Goal: Task Accomplishment & Management: Use online tool/utility

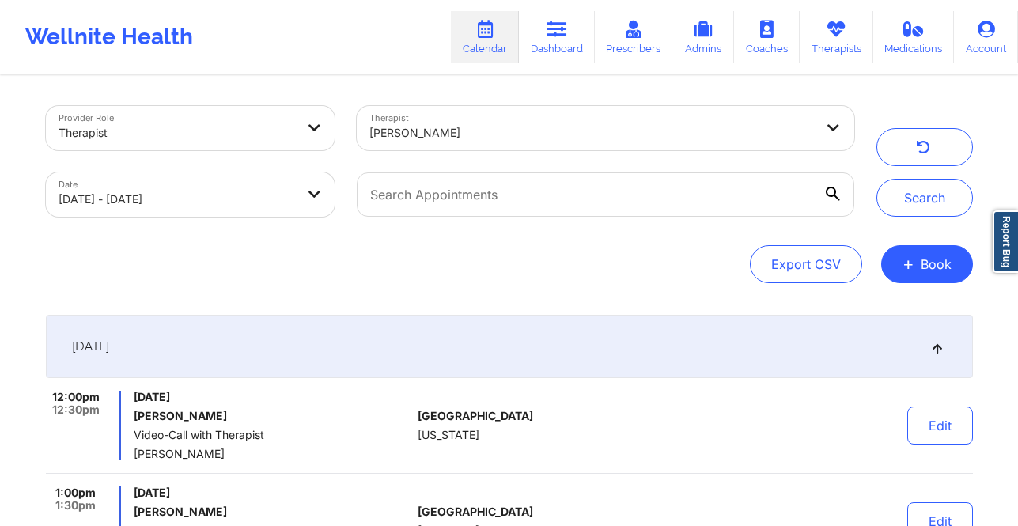
click at [399, 139] on div at bounding box center [591, 132] width 445 height 19
click at [399, 139] on div at bounding box center [576, 132] width 414 height 19
drag, startPoint x: 236, startPoint y: 217, endPoint x: 242, endPoint y: 210, distance: 10.1
click at [236, 216] on div "Date 09/19/2025 - 09/20/2025" at bounding box center [191, 194] width 312 height 66
select select "2025-8"
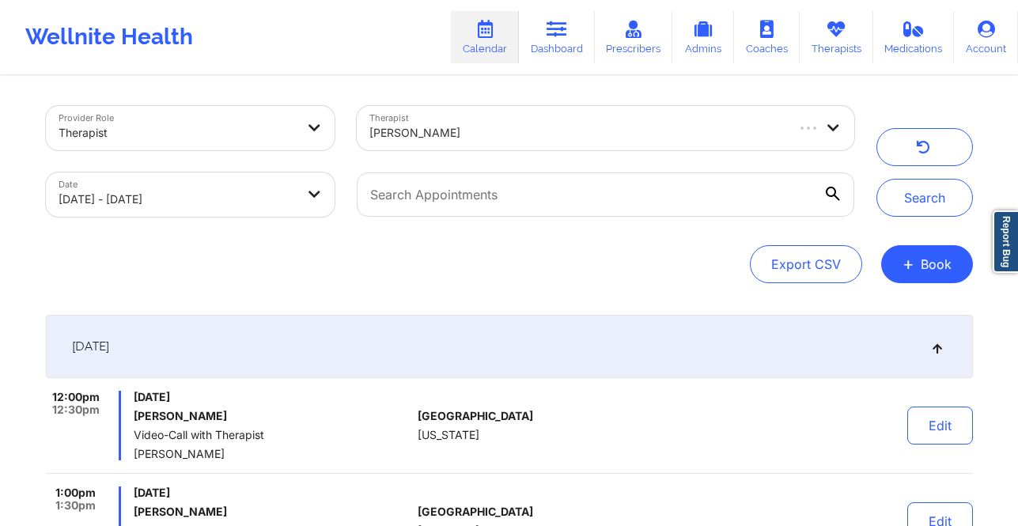
select select "2025-9"
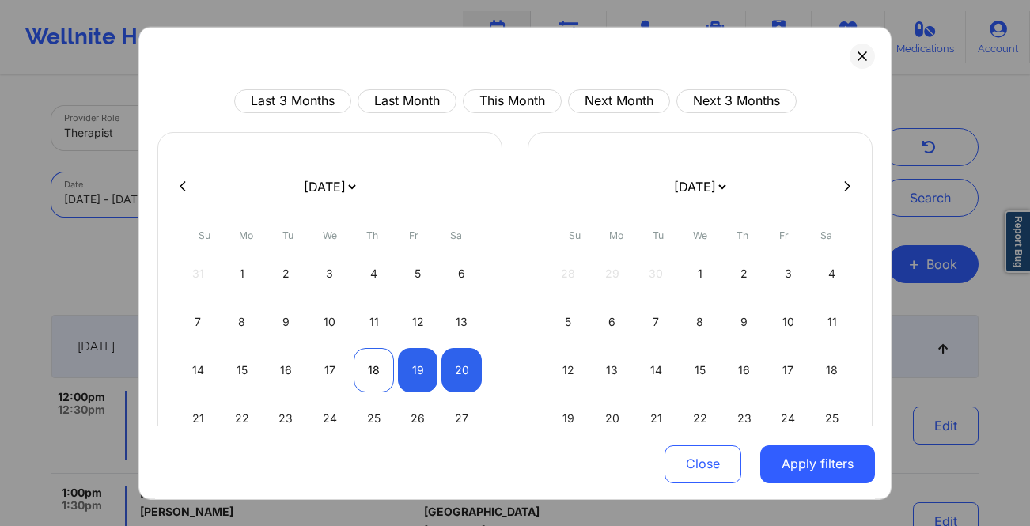
click at [366, 375] on div "18" at bounding box center [374, 369] width 40 height 44
select select "2025-8"
select select "2025-9"
click at [410, 371] on div "19" at bounding box center [418, 369] width 40 height 44
select select "2025-8"
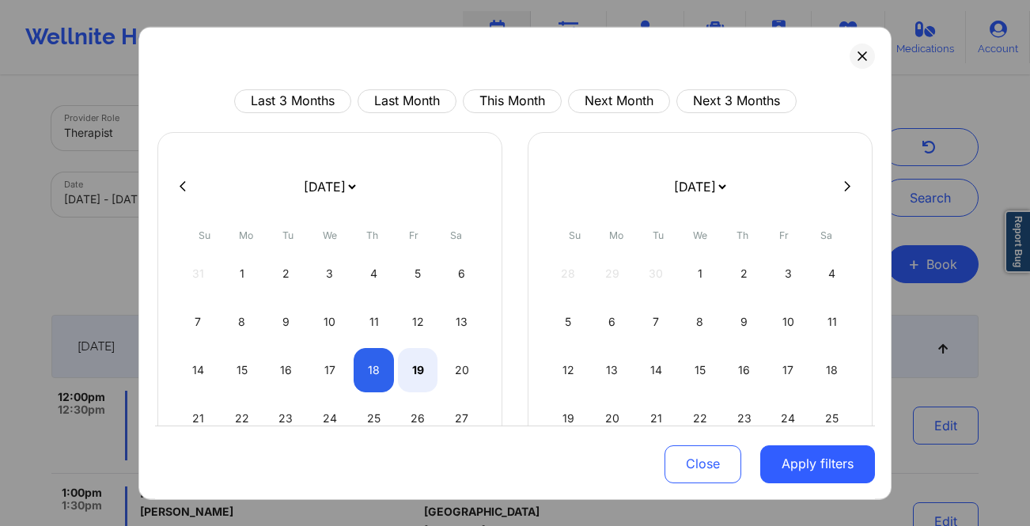
select select "2025-9"
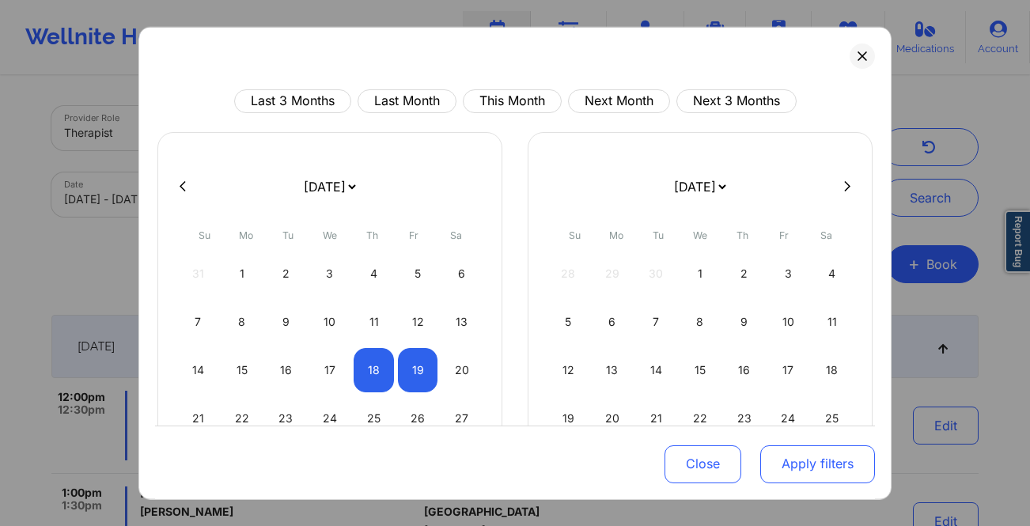
click at [794, 460] on button "Apply filters" at bounding box center [817, 464] width 115 height 38
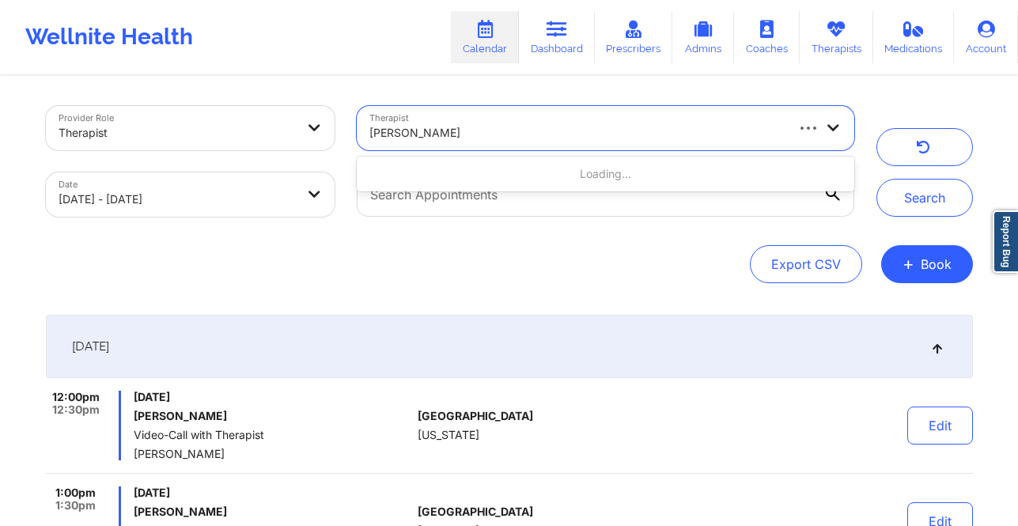
click at [559, 141] on div at bounding box center [576, 132] width 414 height 19
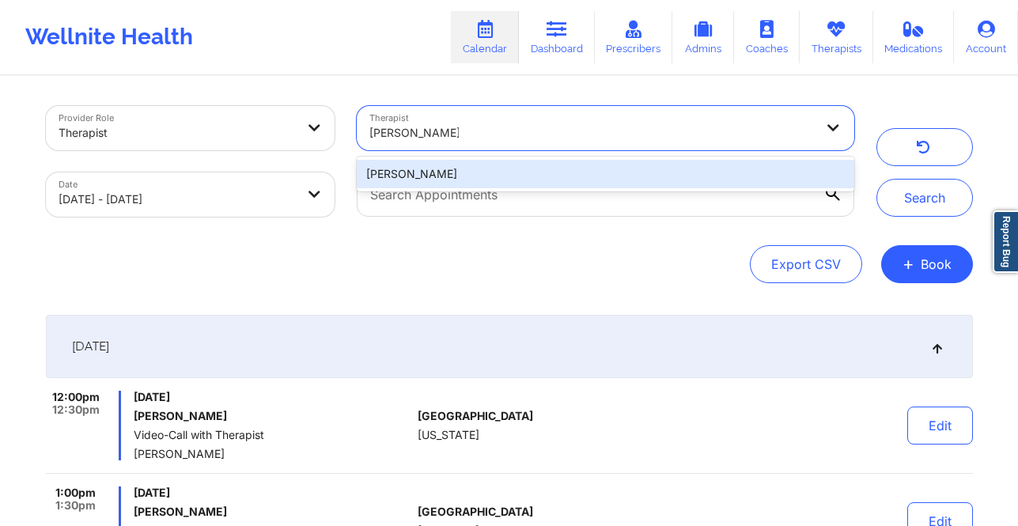
type input "[PERSON_NAME]"
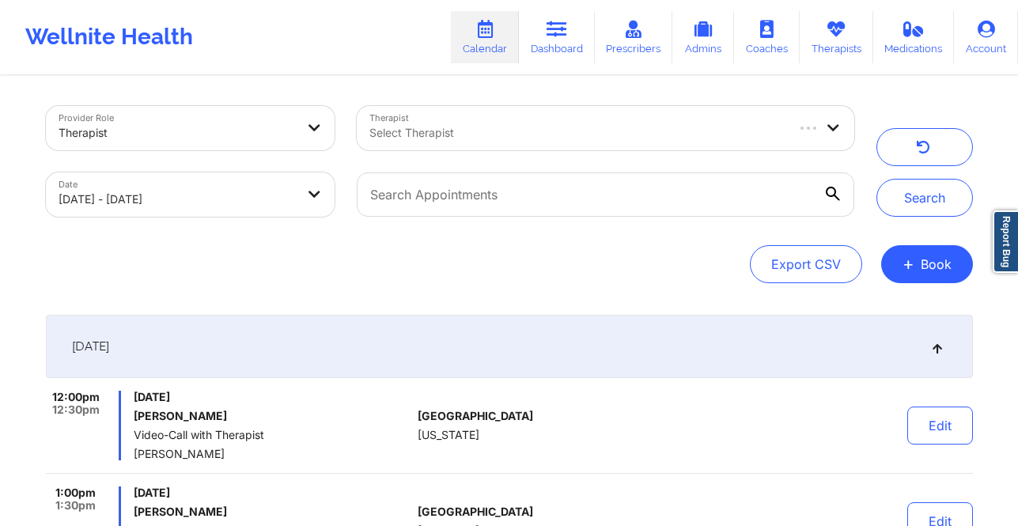
click at [490, 27] on icon at bounding box center [485, 29] width 21 height 17
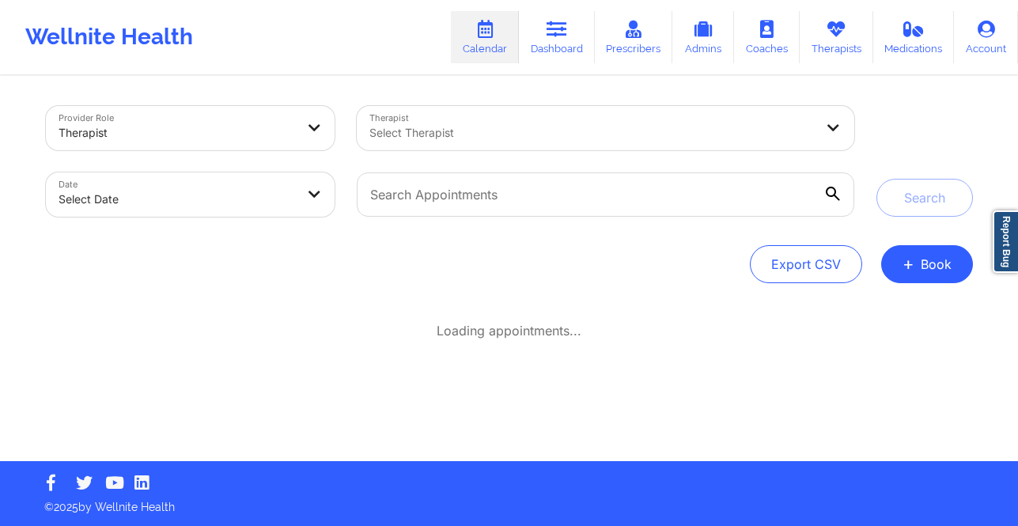
click at [217, 132] on div at bounding box center [177, 132] width 237 height 19
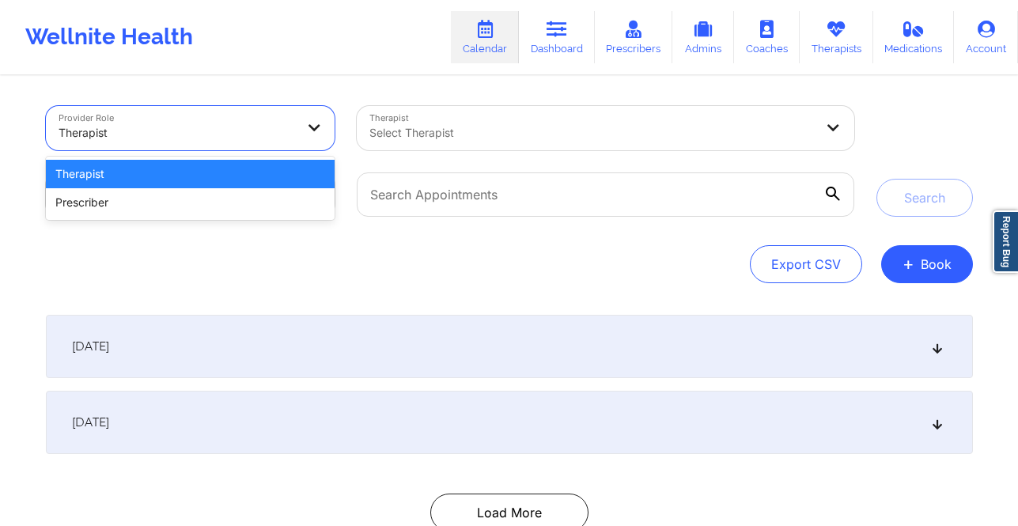
click at [217, 132] on div at bounding box center [177, 132] width 237 height 19
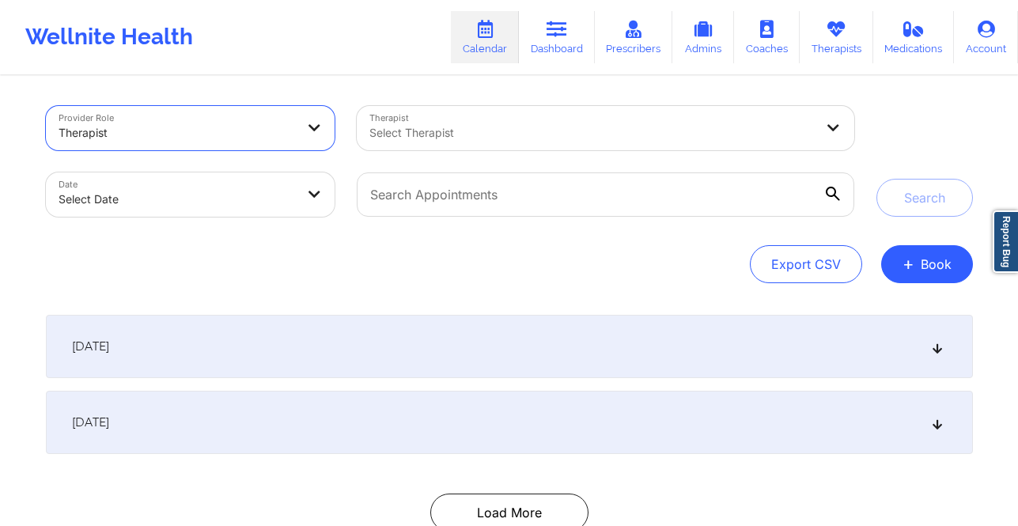
click at [562, 132] on div at bounding box center [591, 132] width 445 height 19
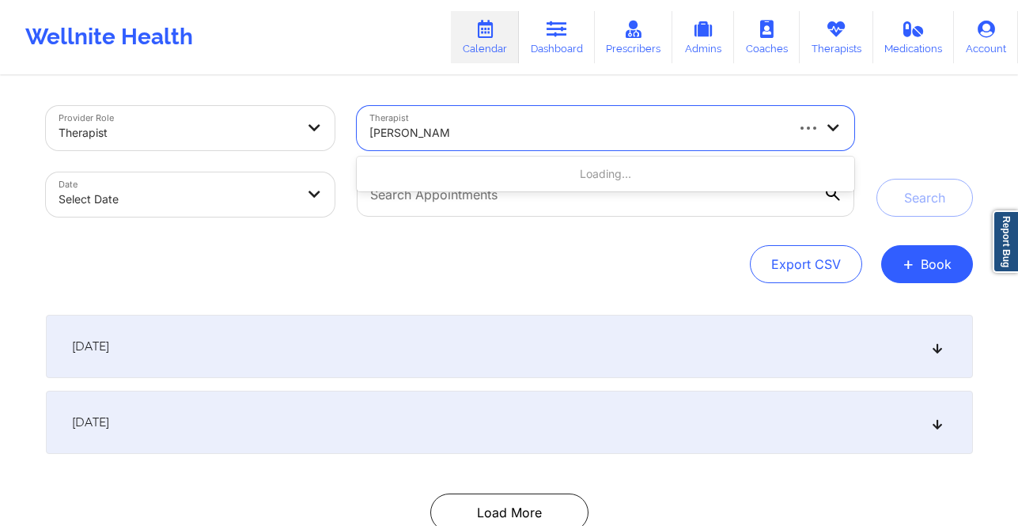
type input "[PERSON_NAME] la"
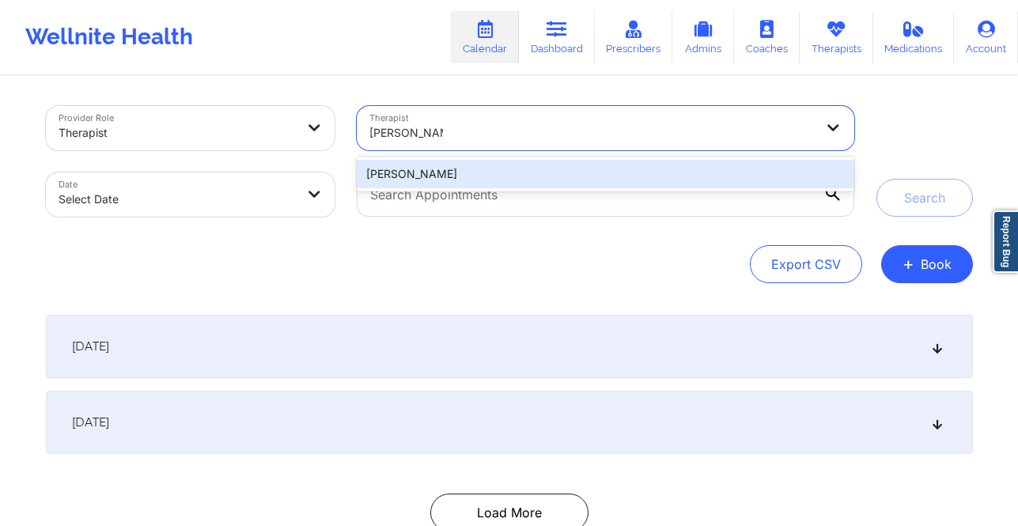
click at [498, 172] on div "[PERSON_NAME]" at bounding box center [605, 174] width 497 height 28
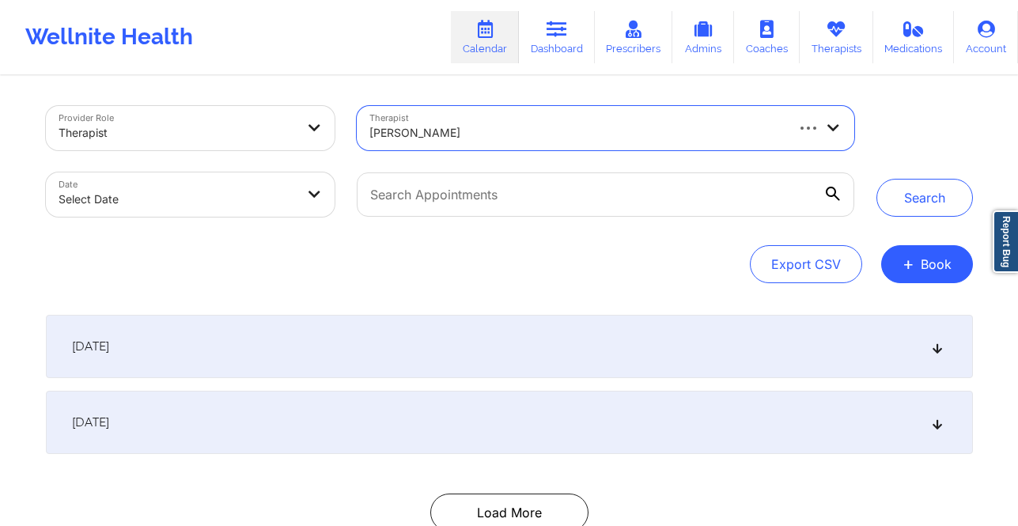
select select "2025-8"
select select "2025-9"
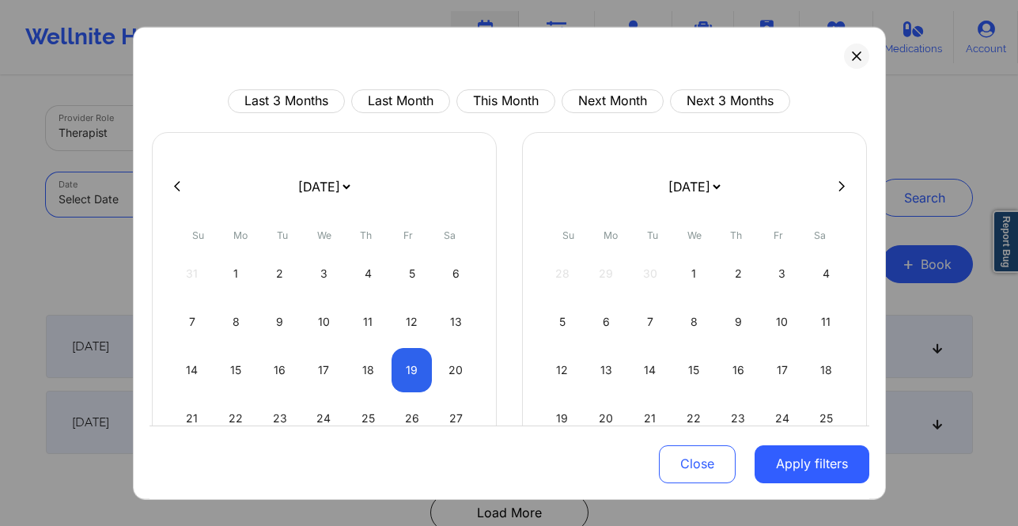
click at [244, 202] on body "Wellnite Health Calendar Dashboard Prescribers Admins Coaches Therapists Medica…" at bounding box center [509, 263] width 1018 height 526
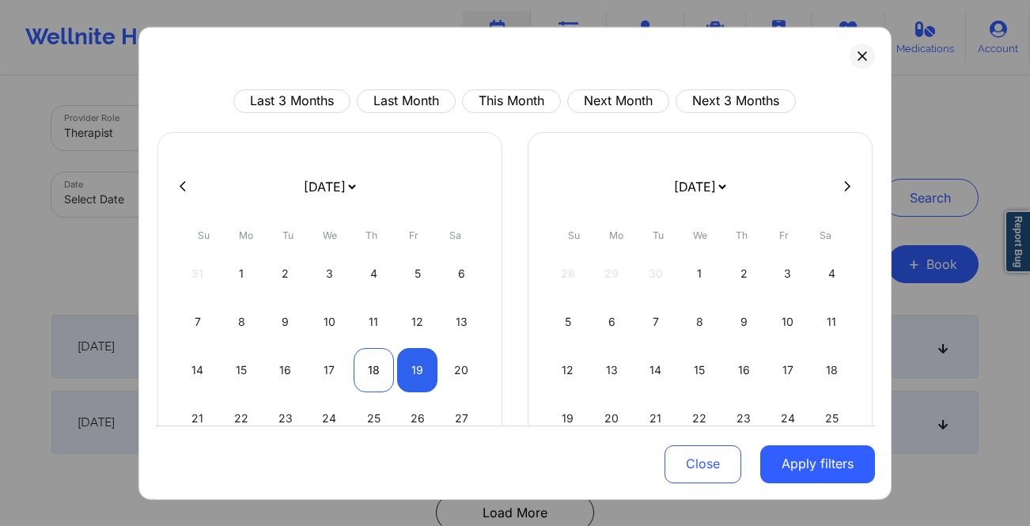
click at [373, 376] on div "18" at bounding box center [374, 369] width 40 height 44
select select "2025-8"
select select "2025-9"
click at [415, 373] on div "19" at bounding box center [418, 369] width 40 height 44
select select "2025-8"
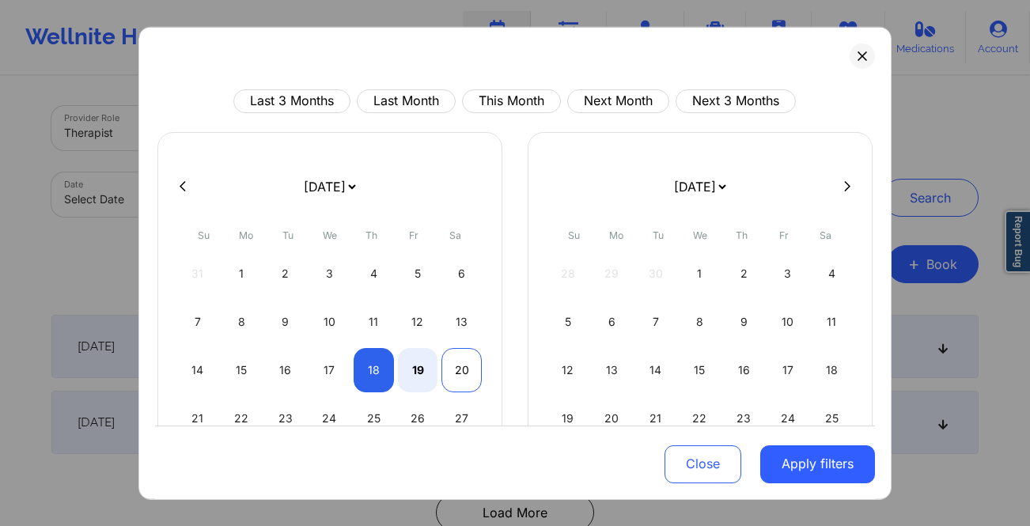
select select "2025-9"
drag, startPoint x: 778, startPoint y: 458, endPoint x: 779, endPoint y: 448, distance: 9.5
click at [777, 458] on button "Apply filters" at bounding box center [817, 464] width 115 height 38
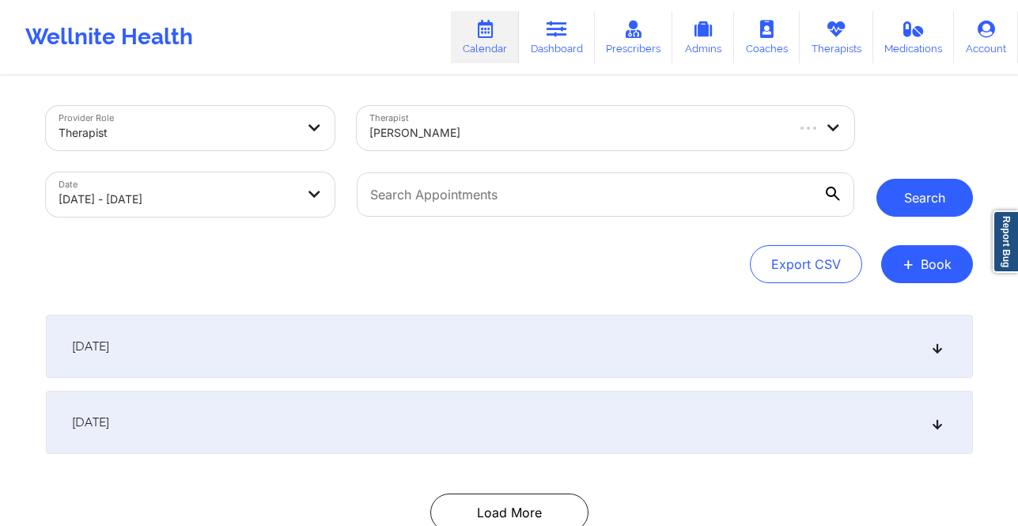
click at [925, 199] on button "Search" at bounding box center [924, 198] width 96 height 38
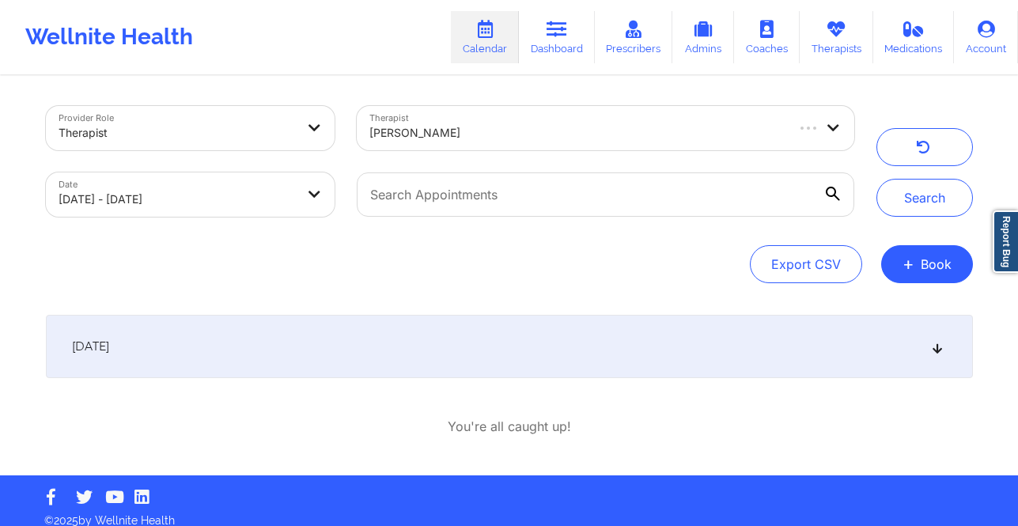
click at [392, 355] on div "[DATE]" at bounding box center [509, 346] width 927 height 63
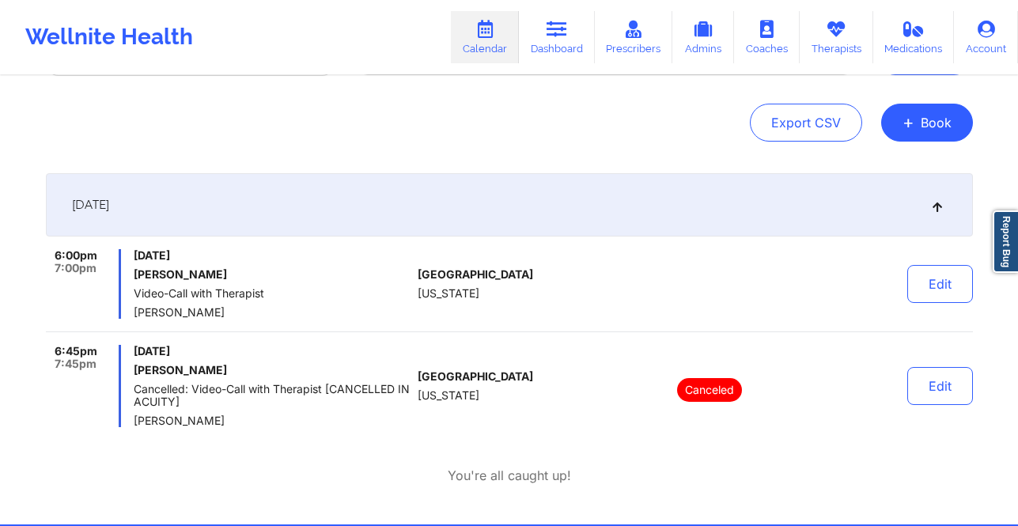
scroll to position [204, 0]
